Goal: Complete application form: Complete application form

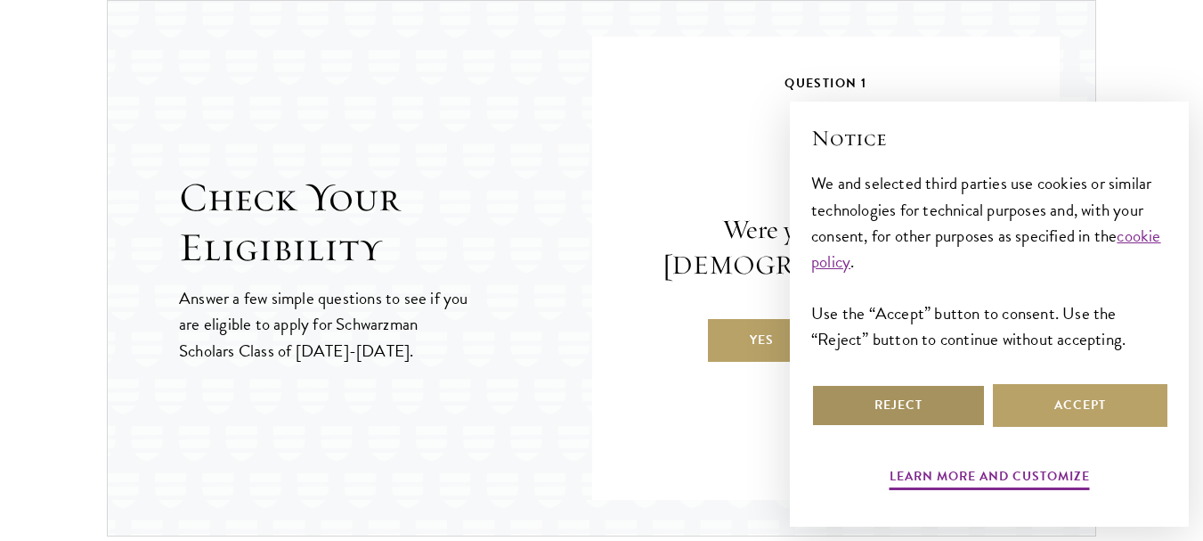
click at [882, 395] on button "Reject" at bounding box center [898, 405] width 175 height 43
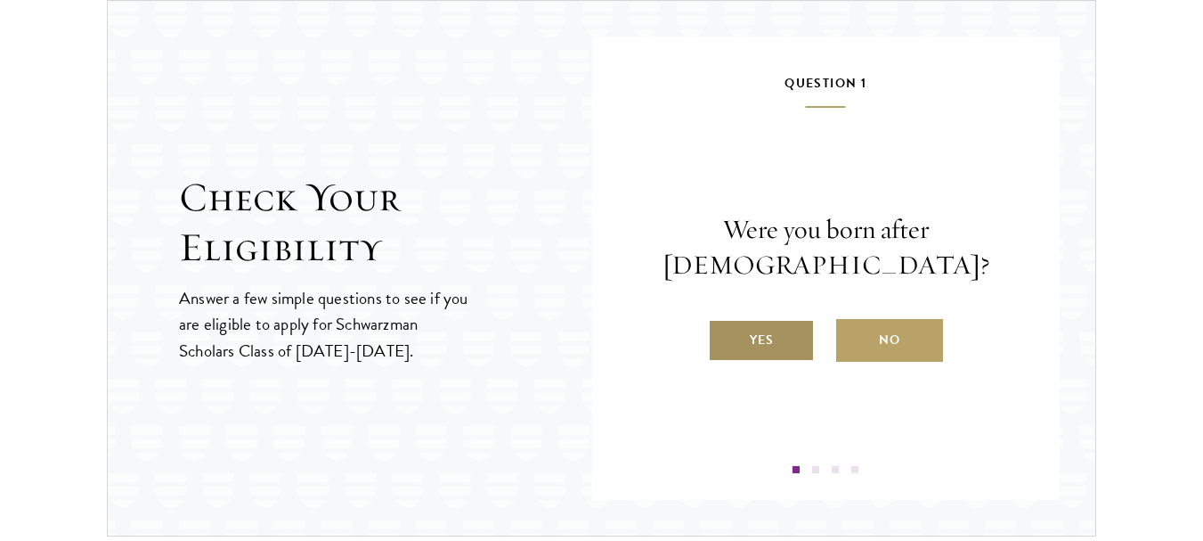
click at [769, 338] on label "Yes" at bounding box center [761, 340] width 107 height 43
click at [724, 337] on input "Yes" at bounding box center [716, 329] width 16 height 16
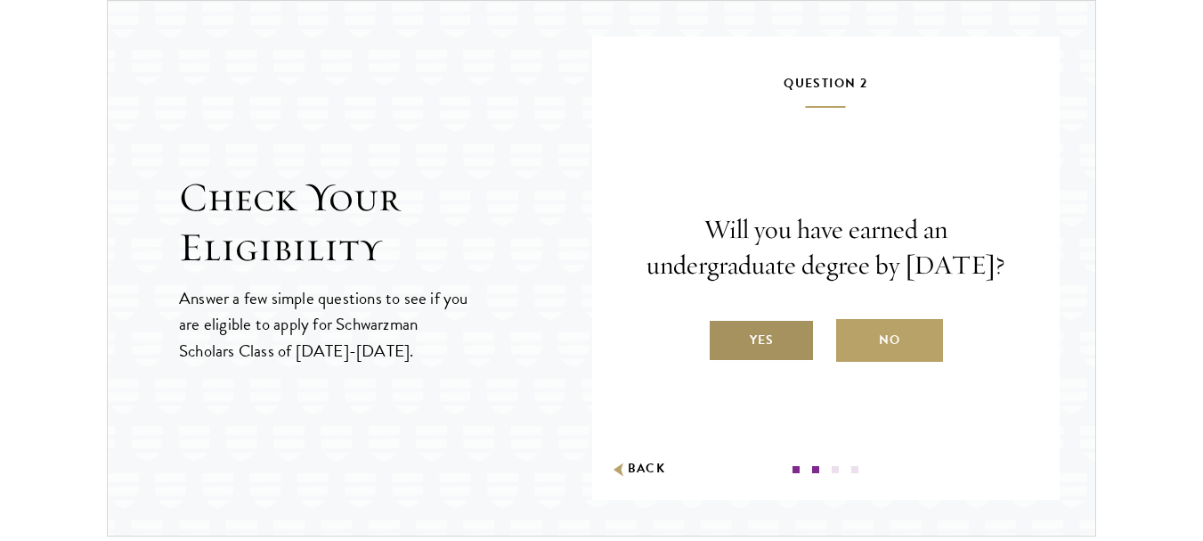
click at [776, 352] on label "Yes" at bounding box center [761, 340] width 107 height 43
click at [724, 337] on input "Yes" at bounding box center [716, 329] width 16 height 16
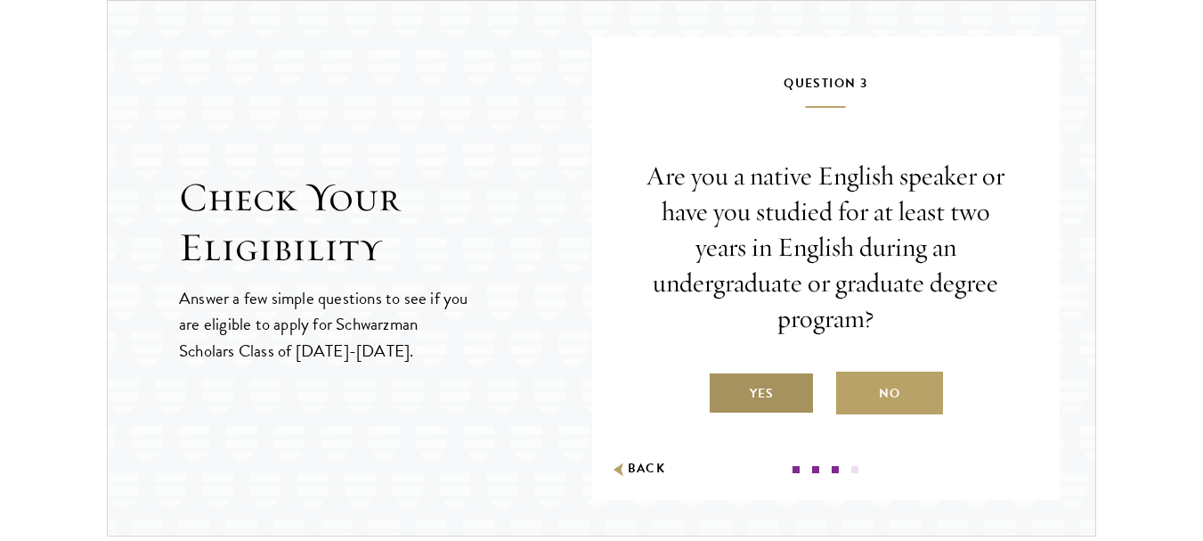
click at [773, 395] on label "Yes" at bounding box center [761, 392] width 107 height 43
click at [724, 390] on input "Yes" at bounding box center [716, 382] width 16 height 16
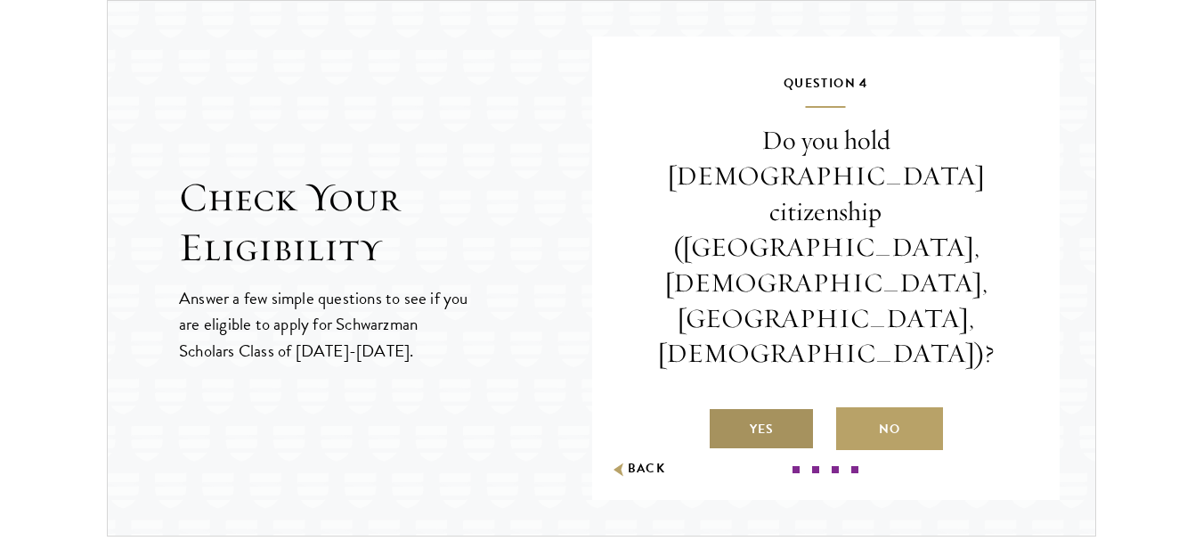
click at [764, 407] on label "Yes" at bounding box center [761, 428] width 107 height 43
click at [724, 410] on input "Yes" at bounding box center [716, 418] width 16 height 16
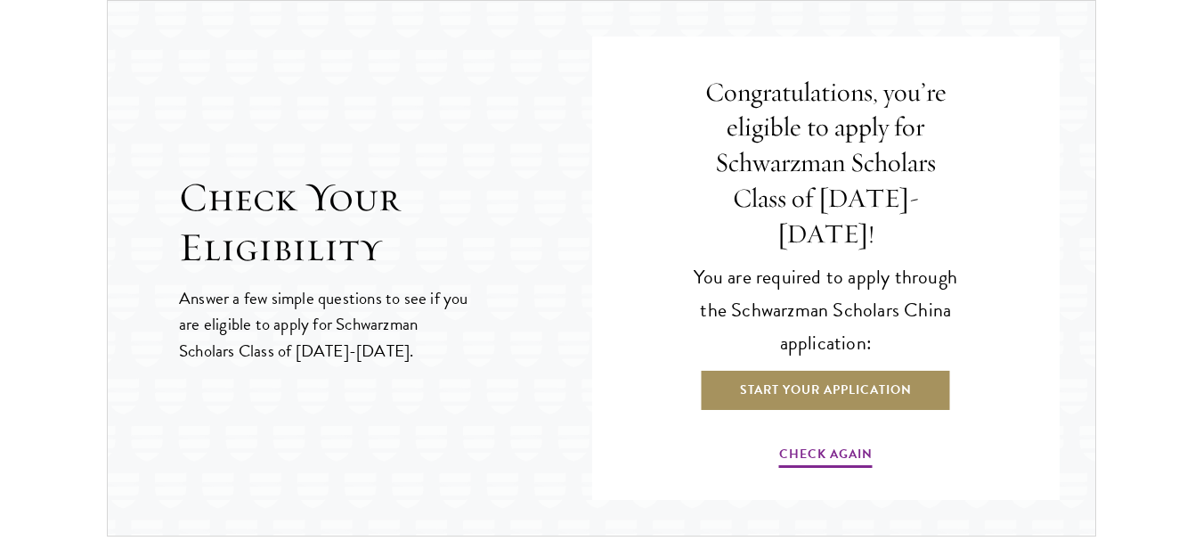
click at [833, 370] on link "Start Your Application" at bounding box center [826, 390] width 252 height 43
